Goal: Find specific fact: Find specific fact

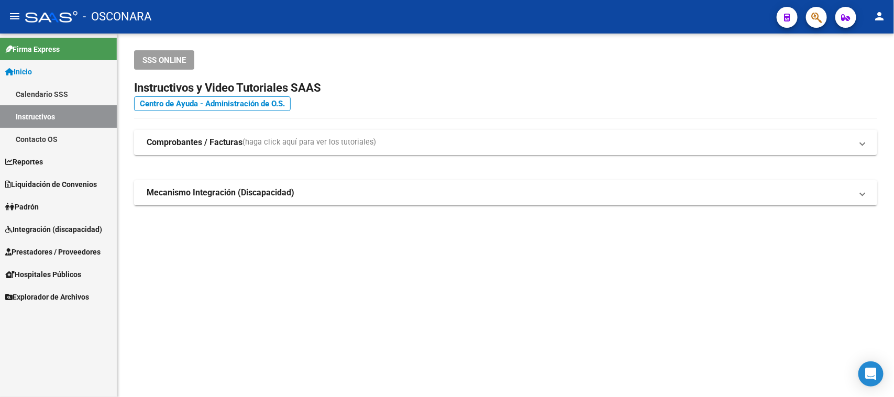
click at [41, 248] on span "Prestadores / Proveedores" at bounding box center [52, 252] width 95 height 12
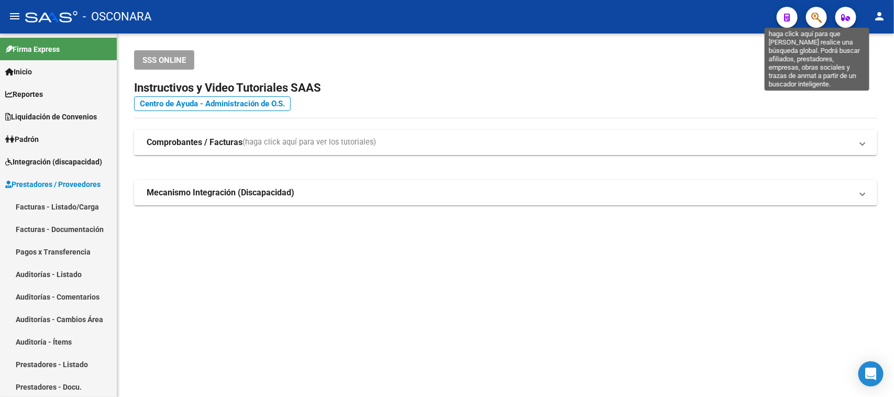
click at [818, 19] on icon "button" at bounding box center [816, 18] width 10 height 12
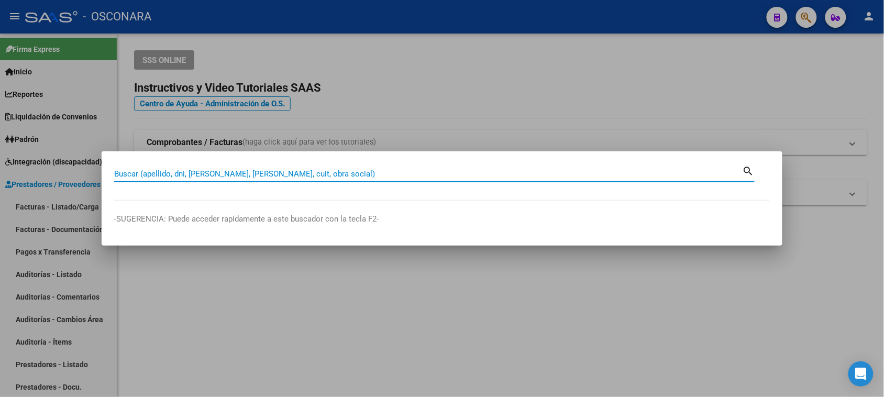
paste input "25456862"
type input "25456862"
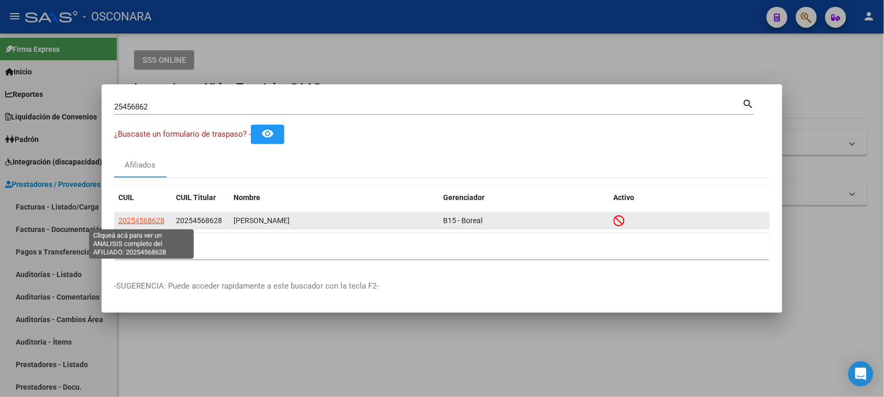
click at [142, 221] on span "20254568628" at bounding box center [141, 220] width 46 height 8
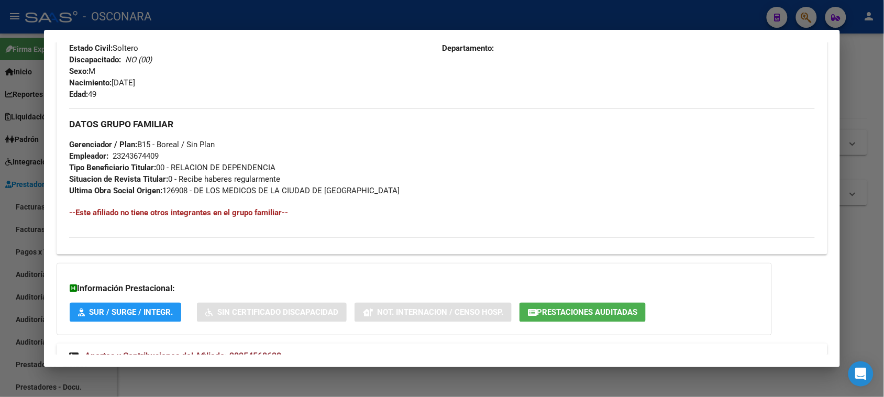
scroll to position [495, 0]
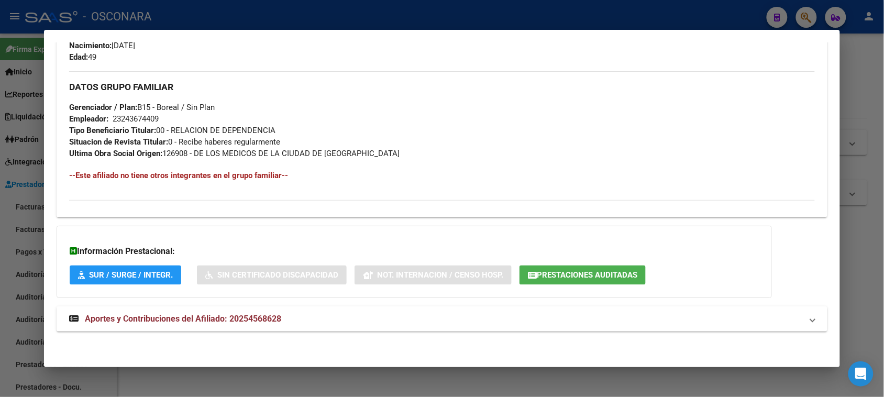
click at [867, 85] on div at bounding box center [442, 198] width 884 height 397
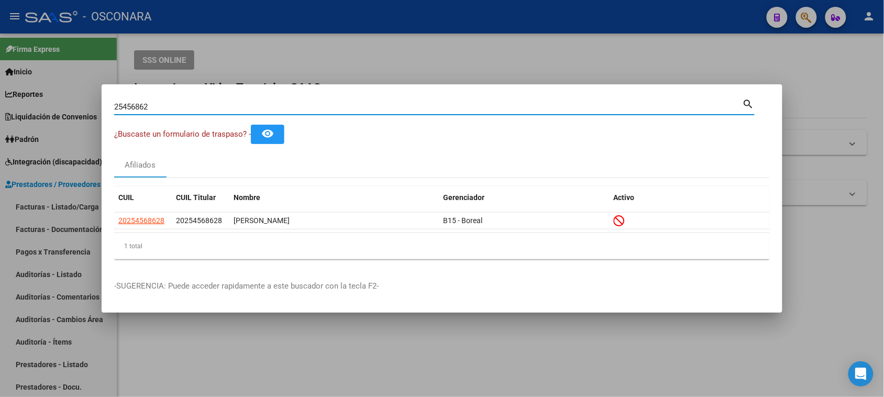
drag, startPoint x: 131, startPoint y: 116, endPoint x: 0, endPoint y: 143, distance: 133.6
click at [0, 143] on div "25456862 Buscar (apellido, dni, cuil, nro traspaso, cuit, obra social) search ¿…" at bounding box center [442, 198] width 884 height 397
paste input "59.991.650"
click at [141, 104] on input "59.991.650" at bounding box center [428, 106] width 628 height 9
click at [126, 108] on input "59.991650" at bounding box center [428, 106] width 628 height 9
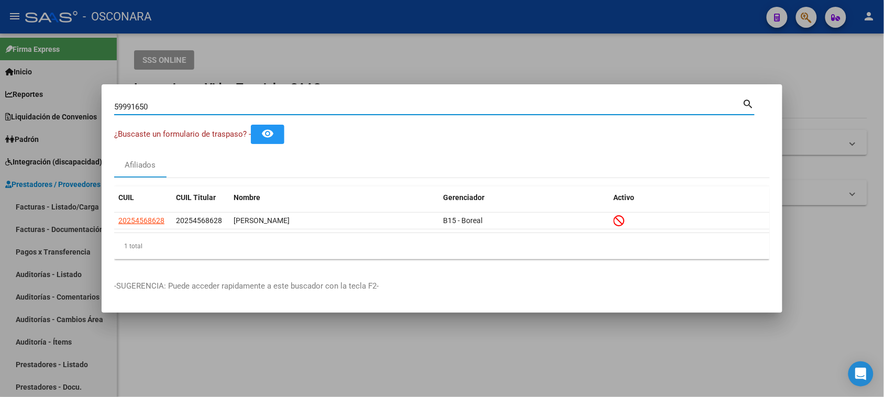
type input "59991650"
click at [174, 101] on div "59991650 Buscar (apellido, dni, cuil, nro traspaso, cuit, obra social)" at bounding box center [428, 107] width 628 height 16
click at [175, 106] on input "59991650" at bounding box center [428, 106] width 628 height 9
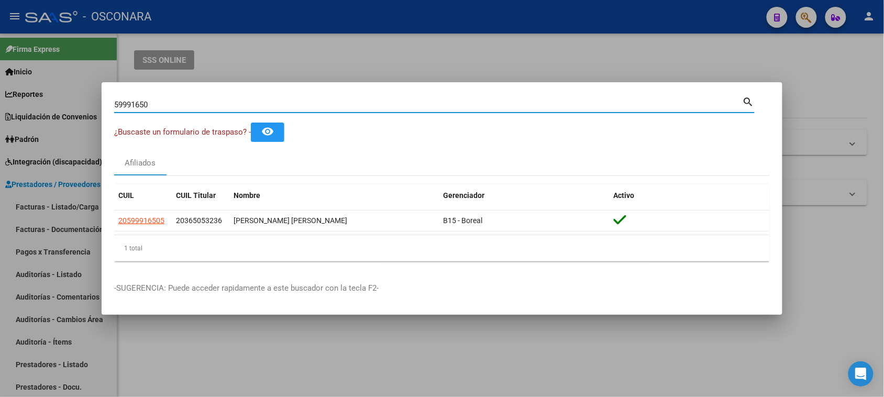
drag, startPoint x: 155, startPoint y: 105, endPoint x: 21, endPoint y: 110, distance: 134.7
click at [23, 110] on div "59991650 Buscar (apellido, dni, cuil, nro traspaso, cuit, obra social) search ¿…" at bounding box center [442, 198] width 884 height 397
paste input "32019777"
drag, startPoint x: 175, startPoint y: 109, endPoint x: 62, endPoint y: 109, distance: 113.6
click at [63, 109] on div "32019777 Buscar (apellido, dni, cuil, nro traspaso, cuit, obra social) search ¿…" at bounding box center [442, 198] width 884 height 397
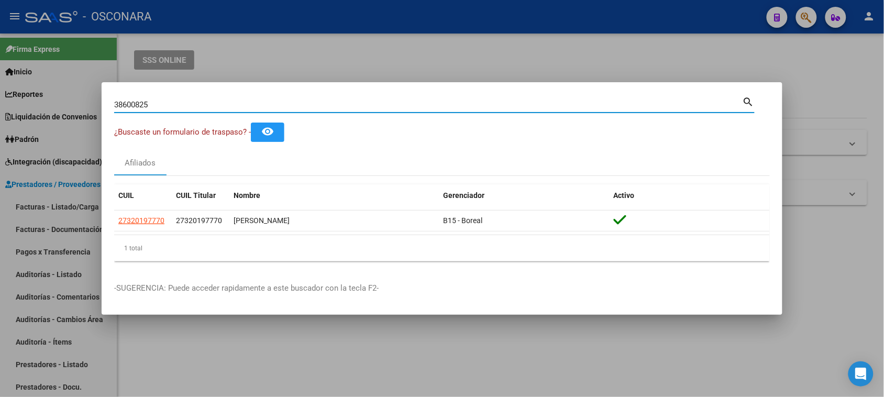
type input "38600825"
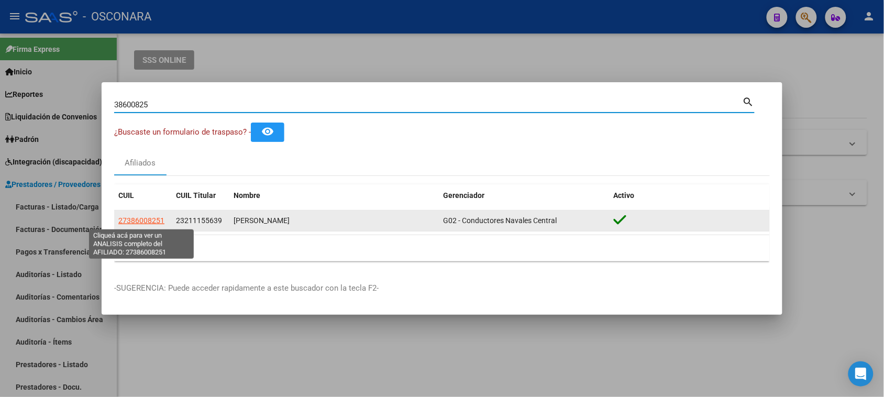
click at [150, 223] on span "27386008251" at bounding box center [141, 220] width 46 height 8
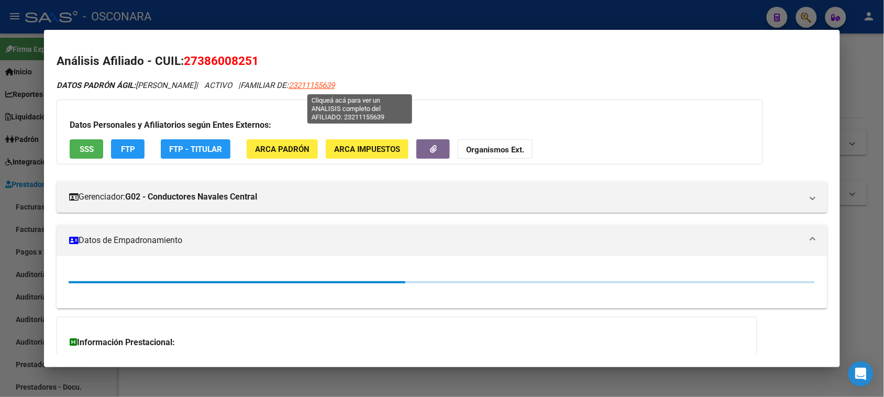
click at [335, 87] on span "23211155639" at bounding box center [311, 85] width 46 height 9
type textarea "23211155639"
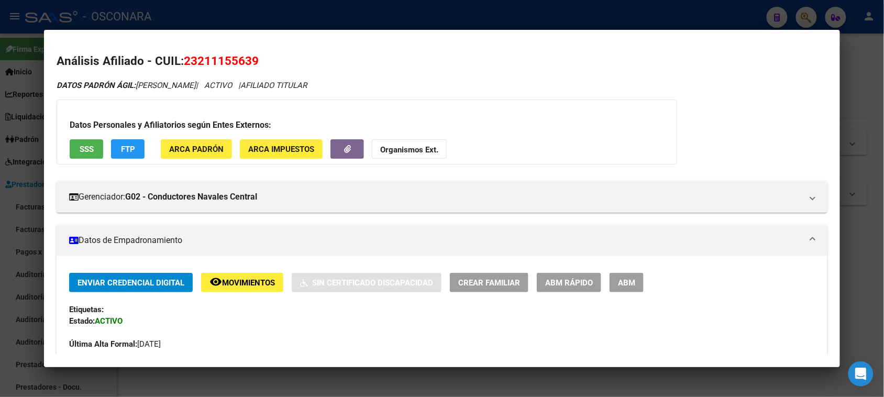
drag, startPoint x: 194, startPoint y: 58, endPoint x: 247, endPoint y: 62, distance: 53.0
click at [247, 62] on span "23211155639" at bounding box center [221, 61] width 75 height 14
copy span "21115563"
click at [309, 12] on div at bounding box center [442, 198] width 884 height 397
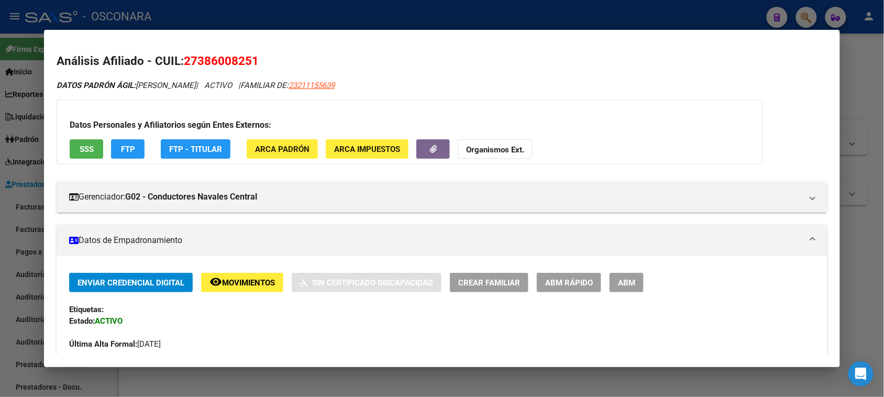
click at [279, 19] on div at bounding box center [442, 198] width 884 height 397
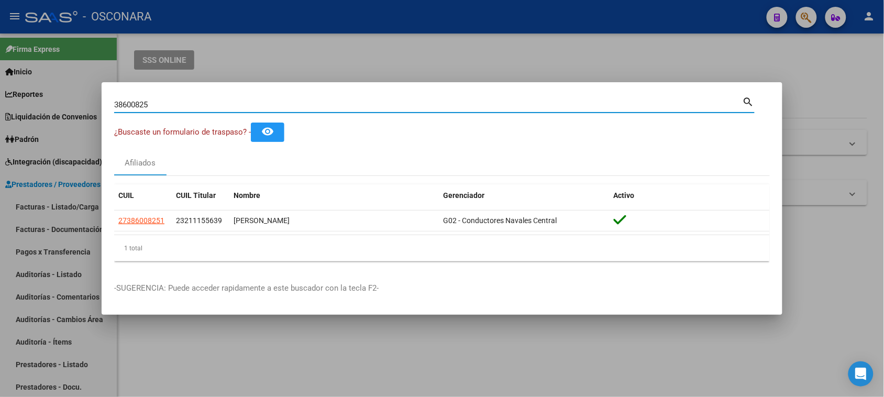
drag, startPoint x: 173, startPoint y: 103, endPoint x: 56, endPoint y: 115, distance: 117.9
click at [57, 115] on div "38600825 Buscar (apellido, dni, cuil, nro traspaso, cuit, obra social) search ¿…" at bounding box center [442, 198] width 884 height 397
type input "48938518"
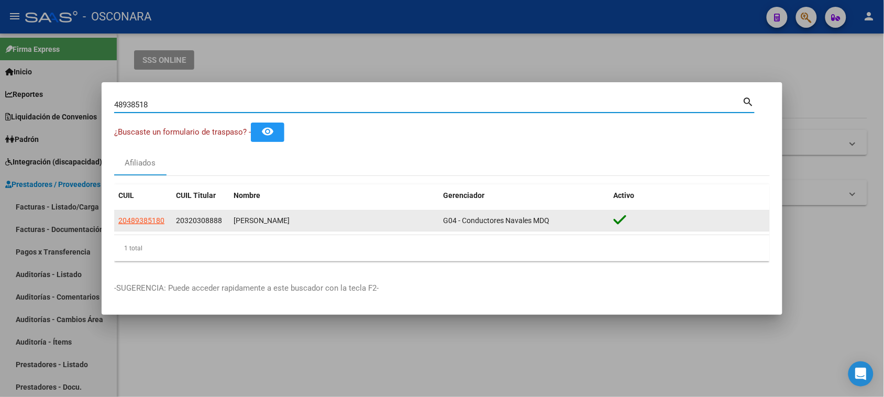
click at [140, 219] on span "20489385180" at bounding box center [141, 220] width 46 height 8
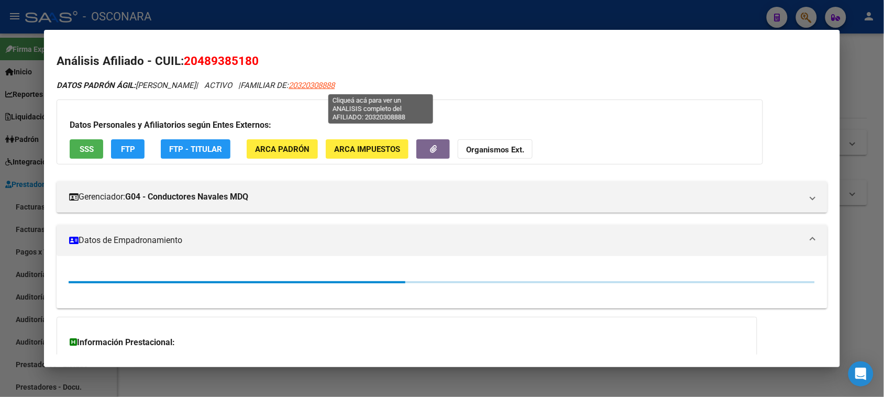
click at [335, 88] on span "20320308888" at bounding box center [311, 85] width 46 height 9
type textarea "20320308888"
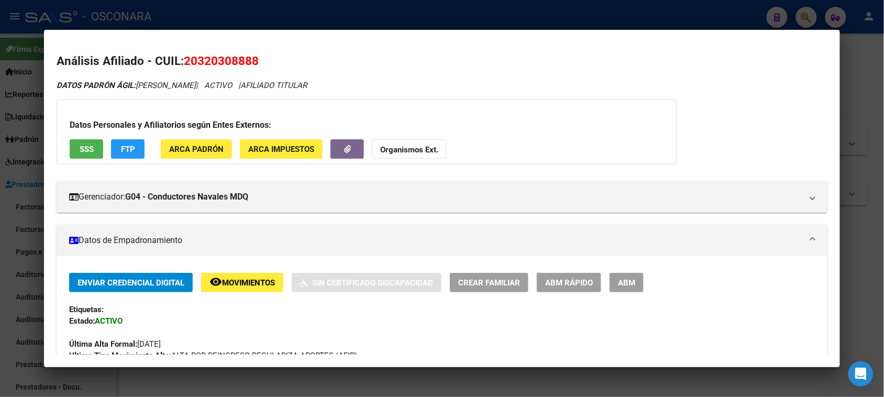
drag, startPoint x: 199, startPoint y: 61, endPoint x: 212, endPoint y: 66, distance: 13.4
click at [212, 66] on span "20320308888" at bounding box center [221, 61] width 75 height 14
click at [271, 56] on h2 "Análisis Afiliado - CUIL: 20320308888" at bounding box center [442, 61] width 770 height 18
drag, startPoint x: 194, startPoint y: 60, endPoint x: 249, endPoint y: 65, distance: 55.2
click at [249, 65] on span "20320308888" at bounding box center [221, 61] width 75 height 14
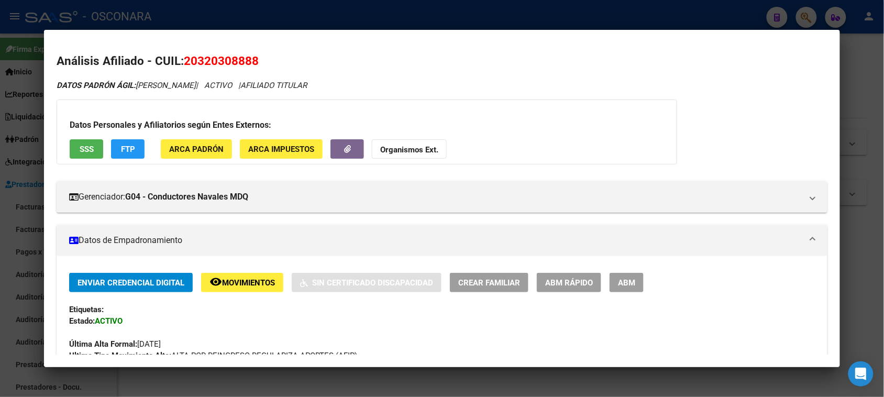
copy span "32030888"
